Goal: Navigation & Orientation: Go to known website

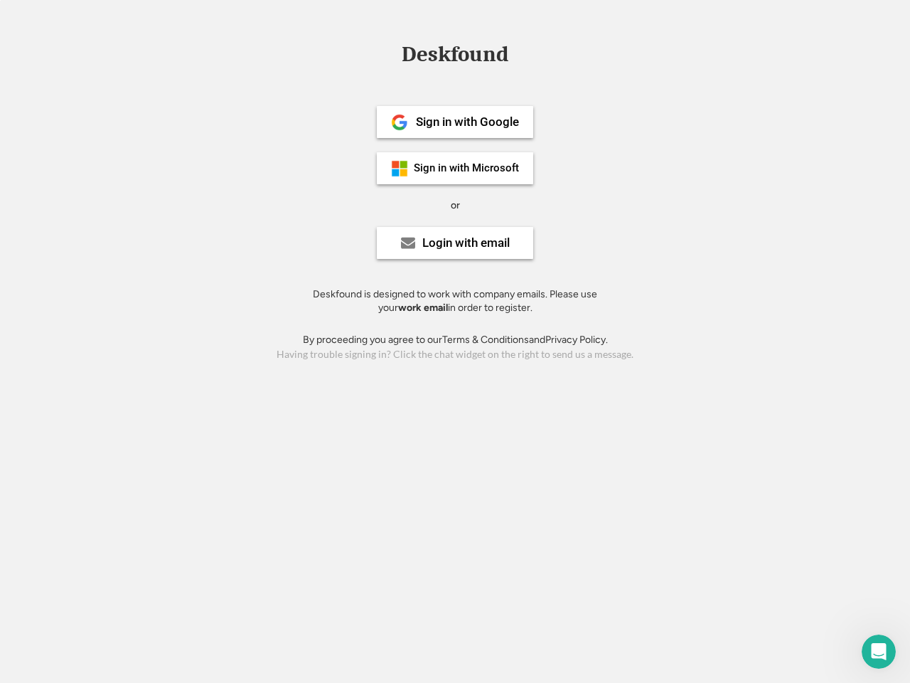
click at [455, 203] on div "or" at bounding box center [455, 205] width 9 height 14
click at [455, 57] on div "Deskfound" at bounding box center [455, 54] width 121 height 22
click at [389, 53] on div "Deskfound" at bounding box center [455, 56] width 910 height 27
click at [455, 57] on div "Deskfound" at bounding box center [455, 54] width 121 height 22
click at [455, 205] on div "or" at bounding box center [455, 205] width 9 height 14
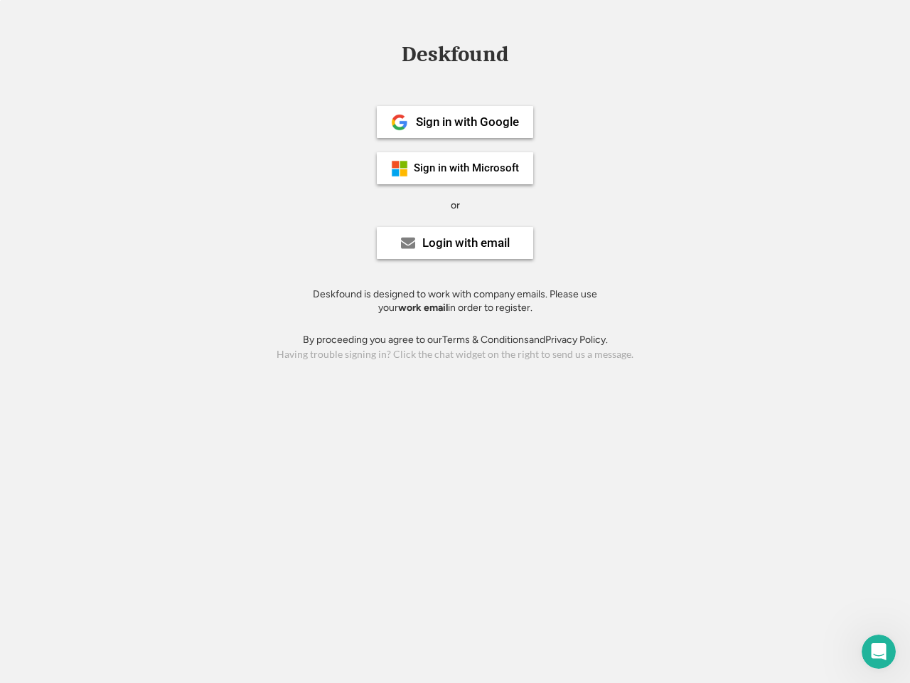
click at [455, 122] on div "Sign in with Google" at bounding box center [467, 122] width 103 height 12
click at [467, 122] on div "Sign in with Google" at bounding box center [467, 122] width 103 height 12
click at [400, 122] on img at bounding box center [399, 122] width 17 height 17
click at [455, 168] on div "Sign in with Microsoft" at bounding box center [466, 168] width 105 height 11
click at [467, 168] on div "Sign in with Microsoft" at bounding box center [466, 168] width 105 height 11
